Goal: Task Accomplishment & Management: Manage account settings

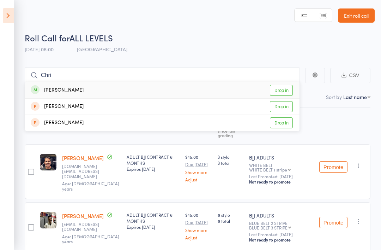
type input "Chri"
click at [286, 89] on link "Drop in" at bounding box center [281, 90] width 23 height 11
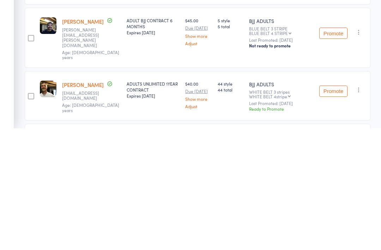
scroll to position [398, 0]
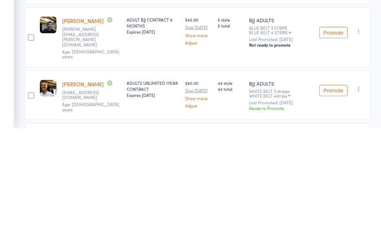
click at [332, 206] on button "Promote" at bounding box center [334, 211] width 28 height 11
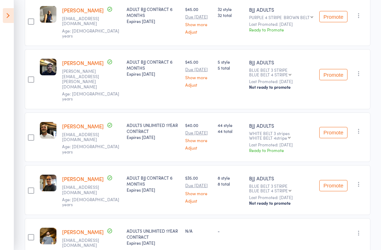
scroll to position [474, 0]
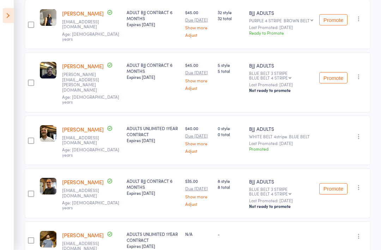
click at [73, 231] on link "[PERSON_NAME]" at bounding box center [83, 234] width 42 height 7
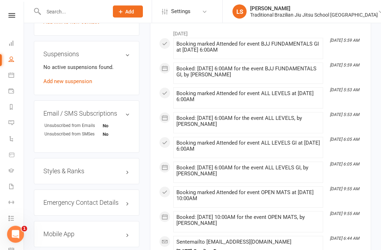
click at [120, 168] on h3 "Styles & Ranks" at bounding box center [86, 171] width 87 height 7
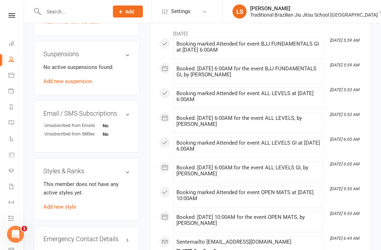
scroll to position [462, 0]
click at [76, 203] on link "Add new style" at bounding box center [59, 206] width 33 height 6
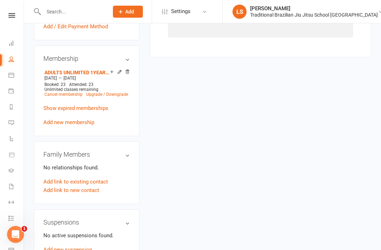
scroll to position [60, 0]
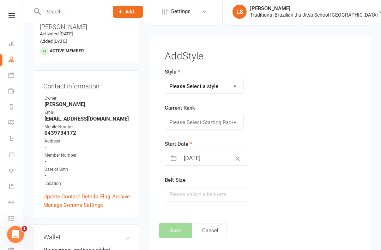
click at [224, 91] on select "Please Select a style BJJ ADULTS HOLLIDAYS KIDS BJJ" at bounding box center [204, 86] width 79 height 14
select select "2826"
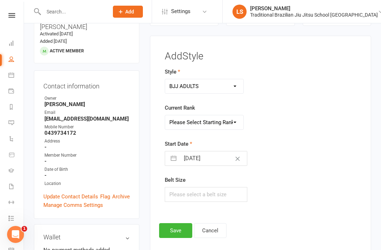
click at [220, 125] on select "Please Select Starting Rank WHITE BELT WHITE BELT 1 stripe WHITE BELT 2 stripe …" at bounding box center [204, 122] width 79 height 14
click at [235, 121] on select "Please Select Starting Rank WHITE BELT WHITE BELT 1 stripe WHITE BELT 2 stripe …" at bounding box center [204, 122] width 79 height 14
select select "30259"
click at [219, 159] on input "[DATE]" at bounding box center [213, 158] width 67 height 14
select select "7"
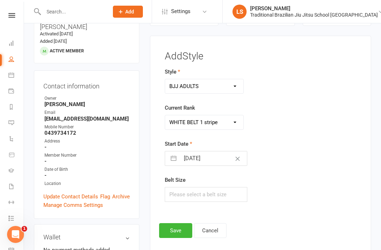
select select "2025"
select select "8"
select select "2025"
select select "9"
select select "2025"
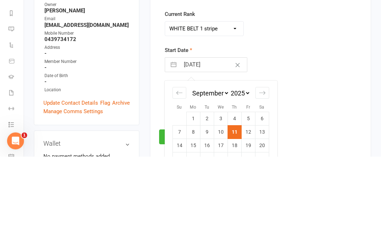
click at [194, 205] on td "1" at bounding box center [193, 211] width 14 height 13
type input "[DATE]"
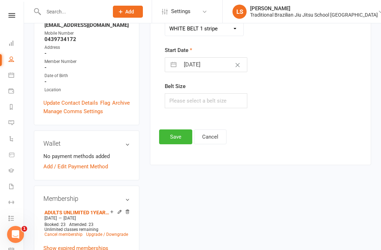
click at [178, 138] on button "Save" at bounding box center [175, 136] width 33 height 15
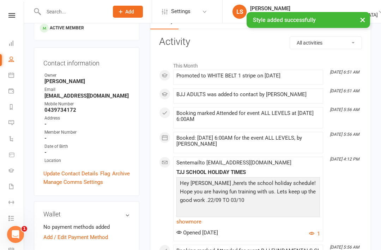
scroll to position [0, 0]
